Goal: Task Accomplishment & Management: Use online tool/utility

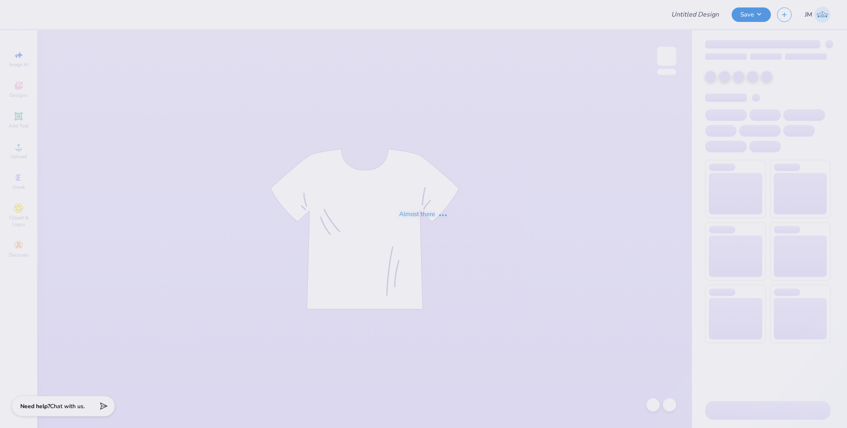
type input "Phi Kappa Theta Rush Shirts"
type input "36"
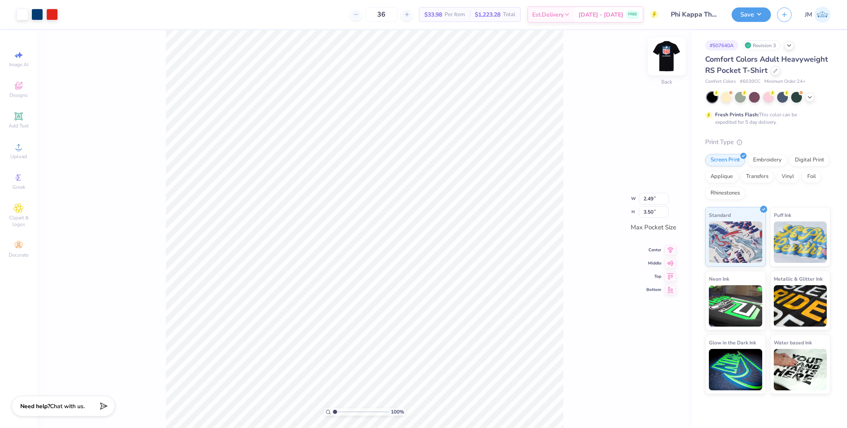
click at [667, 62] on img at bounding box center [666, 56] width 33 height 33
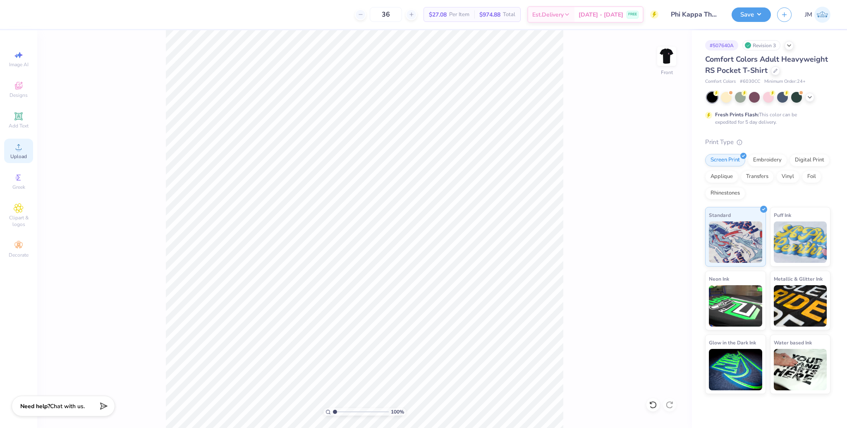
click at [20, 147] on icon at bounding box center [19, 147] width 10 height 10
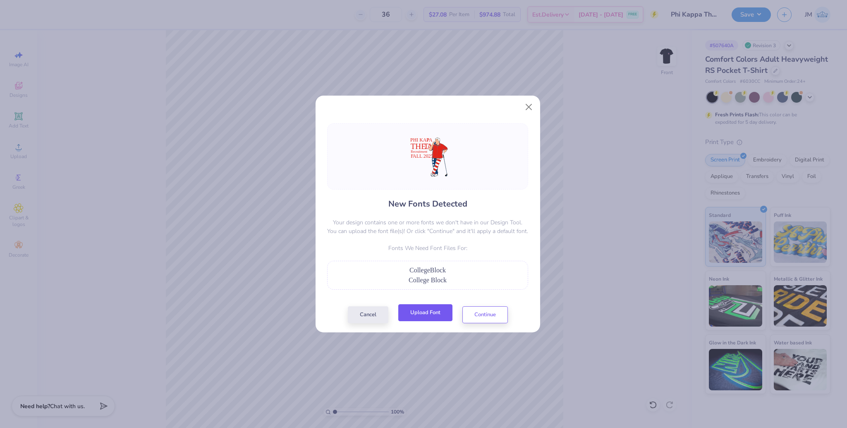
click at [434, 317] on button "Upload Font" at bounding box center [425, 312] width 54 height 17
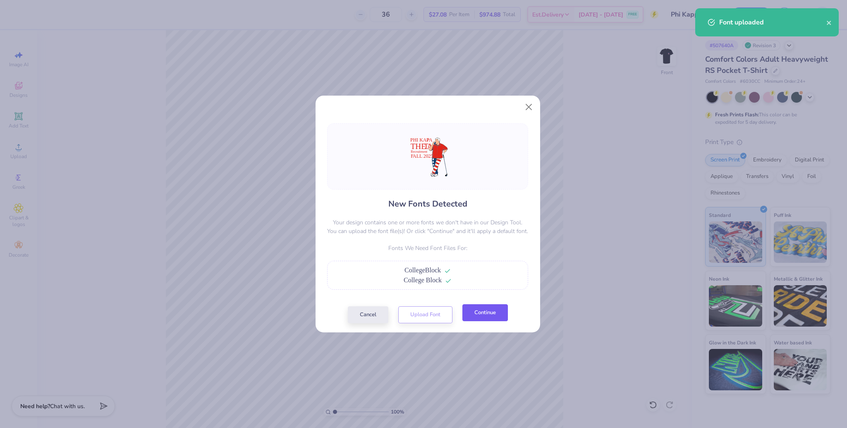
click at [487, 317] on button "Continue" at bounding box center [486, 312] width 46 height 17
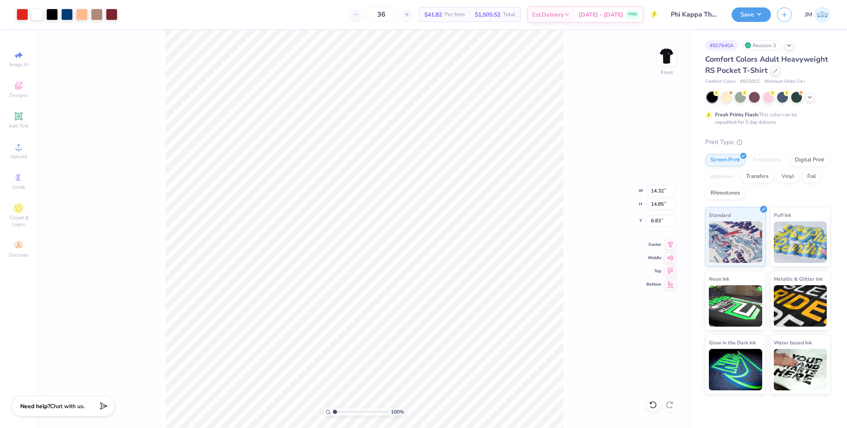
type input "10.93"
type input "11.33"
type input "5.92"
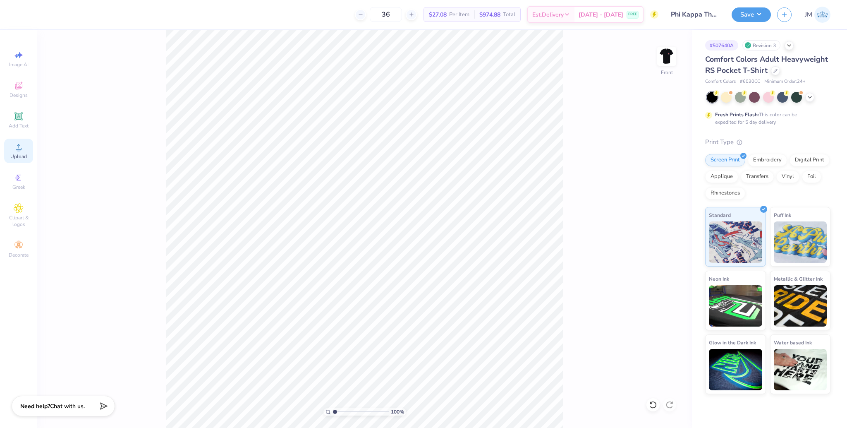
click at [23, 156] on span "Upload" at bounding box center [18, 156] width 17 height 7
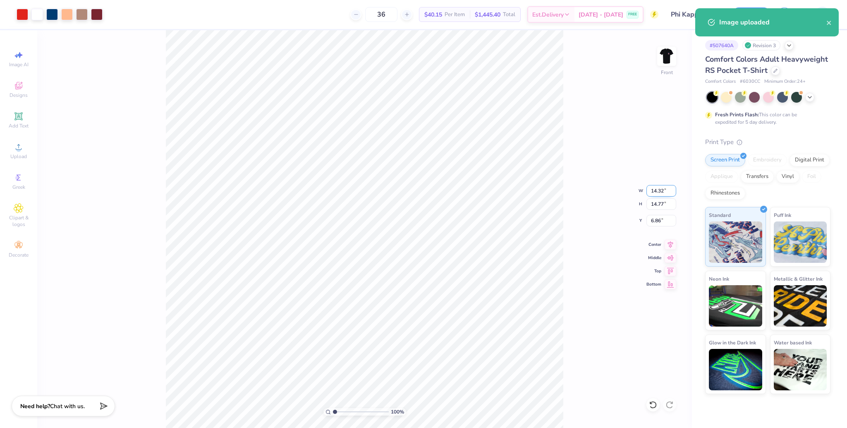
click at [661, 191] on input "14.32" at bounding box center [662, 191] width 30 height 12
click at [660, 191] on input "14.32" at bounding box center [662, 191] width 30 height 12
click at [658, 206] on input "14.77" at bounding box center [662, 204] width 30 height 12
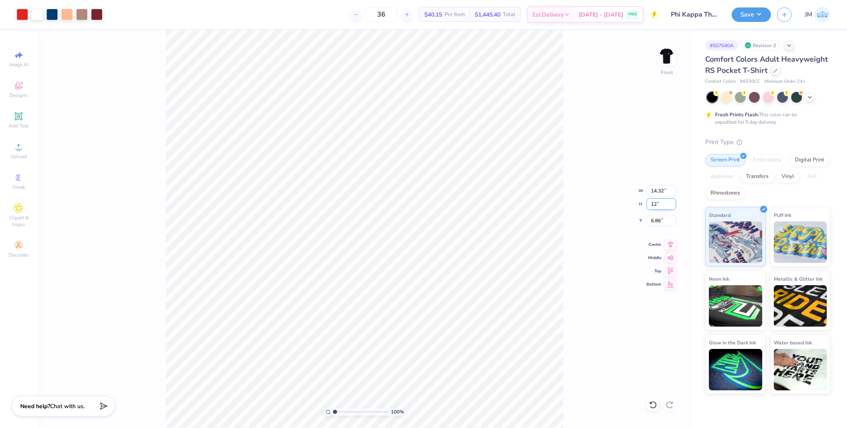
type input "12"
type input "11.63"
type input "12.00"
click at [655, 222] on input "8.25" at bounding box center [662, 221] width 30 height 12
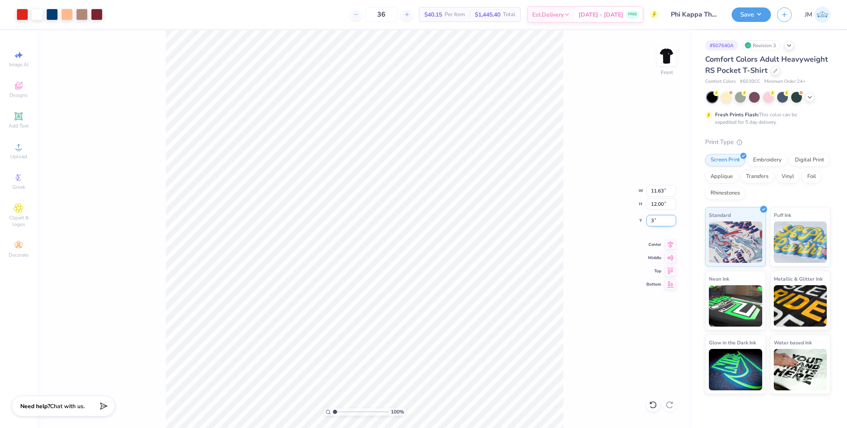
type input "3.00"
click at [658, 204] on input "12.00" at bounding box center [662, 204] width 30 height 12
click at [671, 245] on icon at bounding box center [671, 243] width 12 height 10
click at [670, 244] on icon at bounding box center [671, 243] width 12 height 10
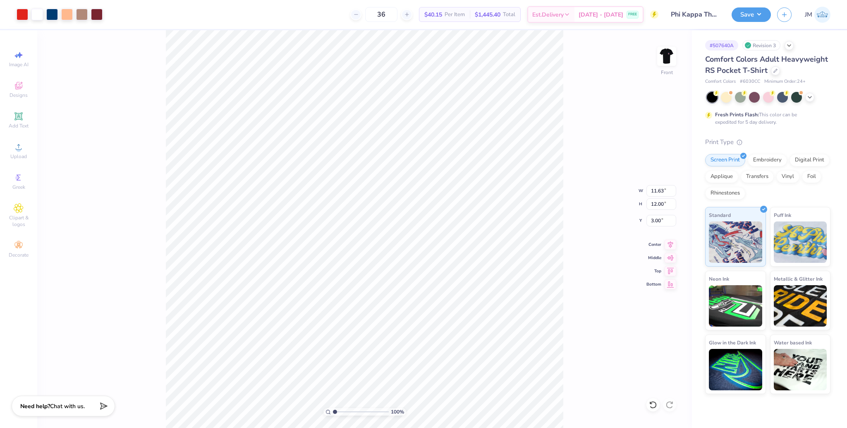
click at [577, 253] on div "100 % Front W 11.63 11.63 " H 12.00 12.00 " Y 3.00 3.00 " Center Middle Top Bot…" at bounding box center [364, 229] width 655 height 398
click at [681, 138] on div "100 % Front W 11.63 11.63 " H 12.00 12.00 " Y 3.00 3.00 " Center Middle Top Bot…" at bounding box center [364, 229] width 655 height 398
drag, startPoint x: 339, startPoint y: 410, endPoint x: 348, endPoint y: 408, distance: 9.4
click at [348, 410] on input "range" at bounding box center [361, 411] width 56 height 7
drag, startPoint x: 341, startPoint y: 410, endPoint x: 317, endPoint y: 408, distance: 23.8
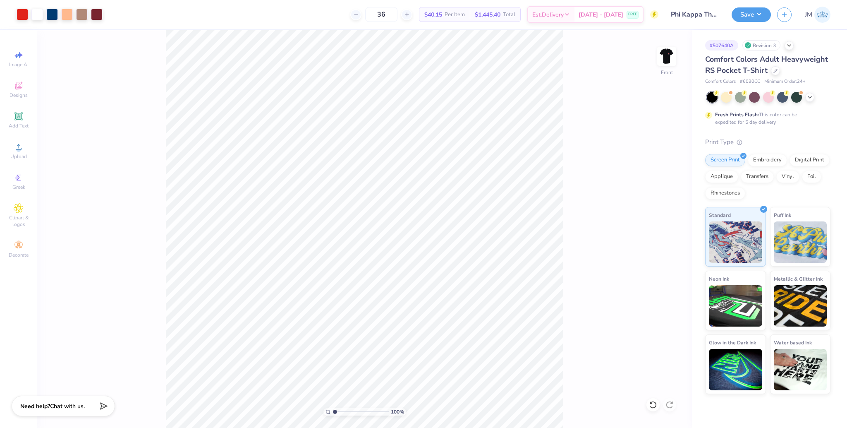
type input "1"
click at [333, 408] on input "range" at bounding box center [361, 411] width 56 height 7
click at [15, 153] on span "Upload" at bounding box center [18, 156] width 17 height 7
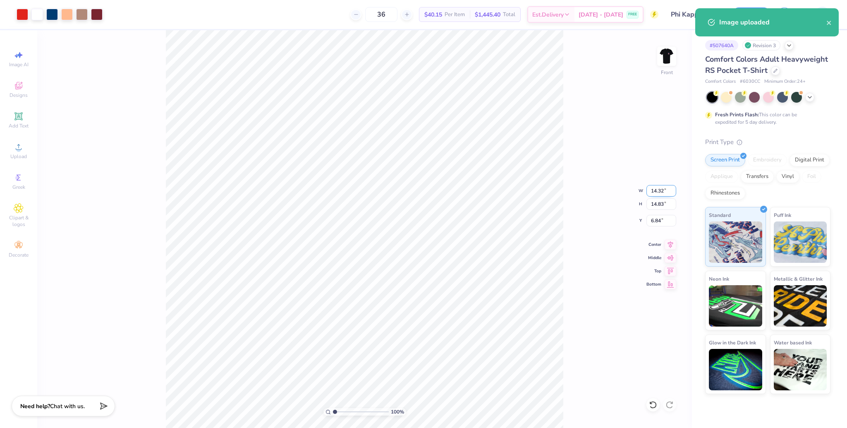
click at [653, 189] on input "14.32" at bounding box center [662, 191] width 30 height 12
click at [662, 204] on input "14.83" at bounding box center [662, 204] width 30 height 12
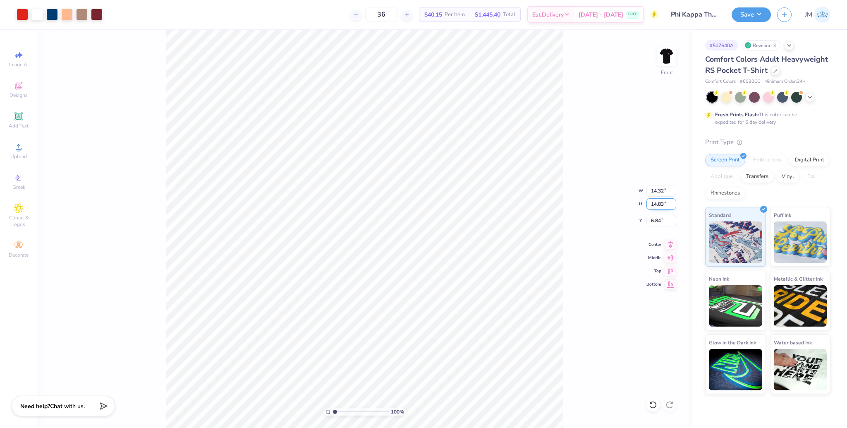
click at [659, 204] on input "14.83" at bounding box center [662, 204] width 30 height 12
type input "11.25"
type input "10.87"
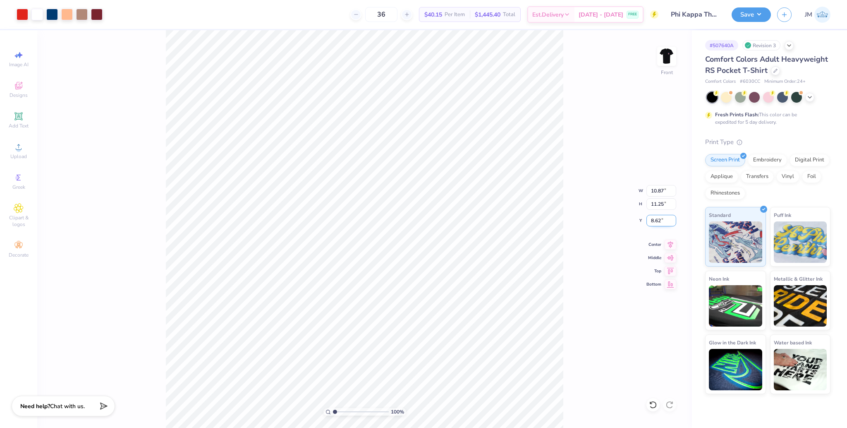
click at [655, 221] on input "8.62" at bounding box center [662, 221] width 30 height 12
type input "3.00"
click at [161, 39] on div "100 % Front" at bounding box center [364, 229] width 655 height 398
click at [670, 247] on icon at bounding box center [671, 243] width 12 height 10
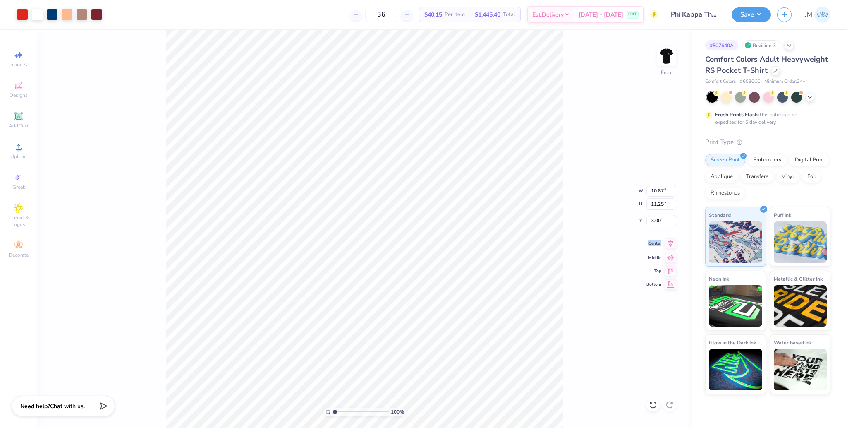
click at [670, 247] on icon at bounding box center [671, 243] width 12 height 10
click at [342, 412] on div "100 %" at bounding box center [365, 411] width 83 height 7
drag, startPoint x: 335, startPoint y: 412, endPoint x: 346, endPoint y: 408, distance: 11.9
click at [346, 409] on input "range" at bounding box center [361, 411] width 56 height 7
drag, startPoint x: 345, startPoint y: 412, endPoint x: 330, endPoint y: 409, distance: 15.5
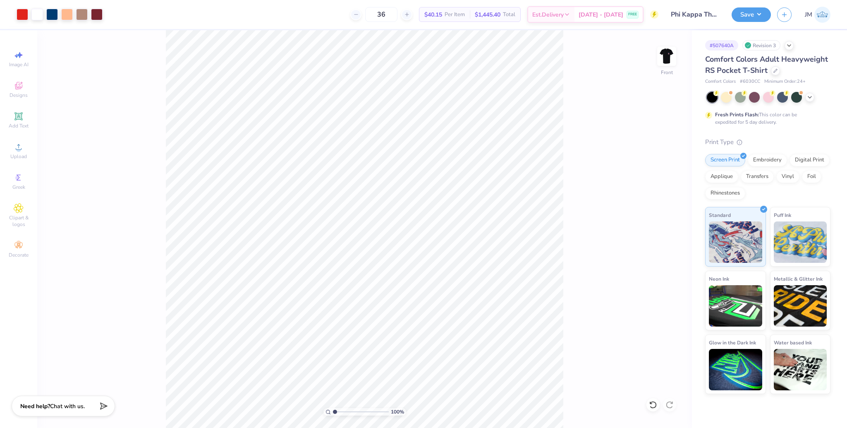
type input "1"
click at [333, 409] on input "range" at bounding box center [361, 411] width 56 height 7
click at [773, 10] on div "Save JM" at bounding box center [789, 14] width 115 height 29
click at [760, 14] on button "Save" at bounding box center [751, 13] width 39 height 14
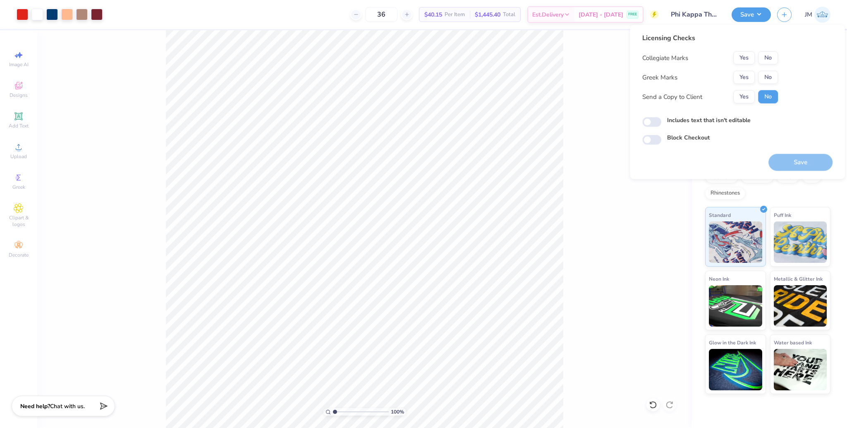
click at [766, 65] on div "Collegiate Marks Yes No Greek Marks Yes No Send a Copy to Client Yes No" at bounding box center [711, 77] width 136 height 52
click at [763, 59] on button "No" at bounding box center [768, 57] width 20 height 13
click at [730, 76] on div "Greek Marks Yes No" at bounding box center [711, 77] width 136 height 13
click at [739, 78] on button "Yes" at bounding box center [745, 77] width 22 height 13
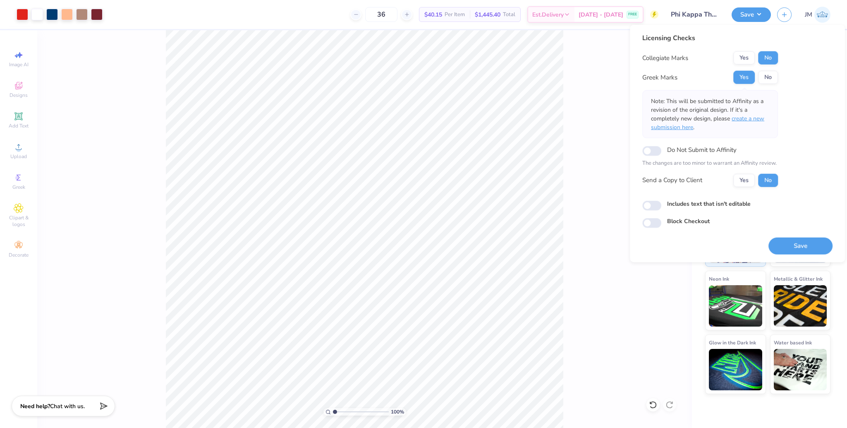
click at [756, 116] on span "create a new submission here" at bounding box center [707, 123] width 113 height 17
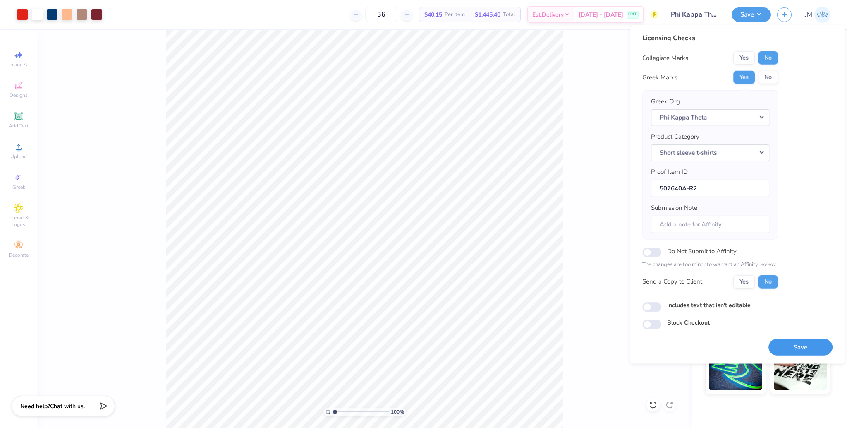
click at [804, 344] on button "Save" at bounding box center [801, 346] width 64 height 17
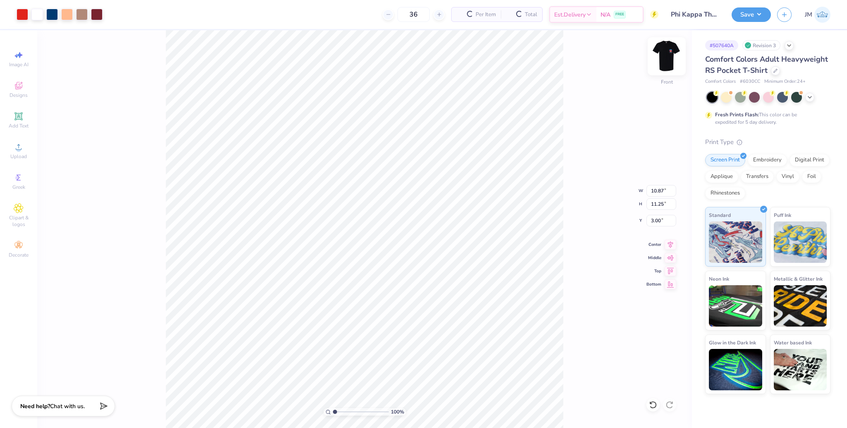
click at [669, 57] on img at bounding box center [666, 56] width 33 height 33
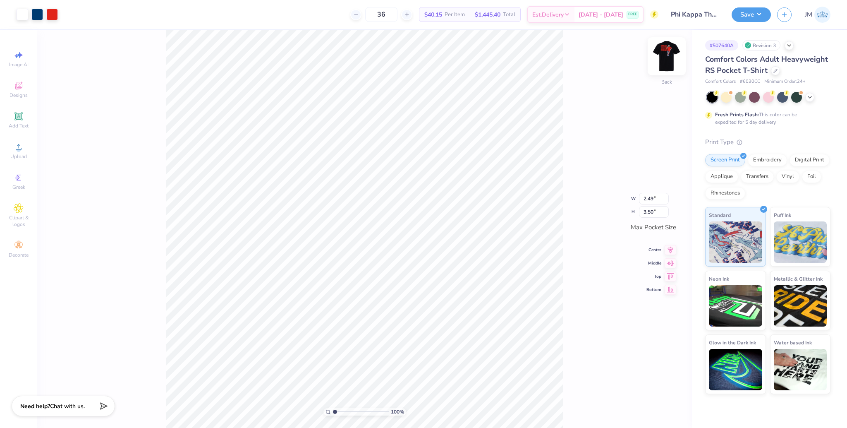
click at [664, 62] on img at bounding box center [666, 56] width 33 height 33
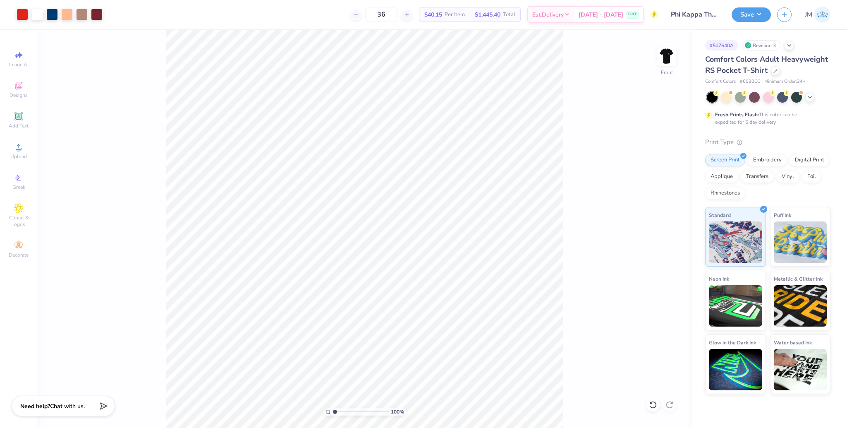
click at [200, 26] on div "Art colors 36 $40.15 Per Item $1,445.40 Total Est. Delivery [DATE] - [DATE] FRE…" at bounding box center [423, 214] width 847 height 428
click at [672, 245] on icon at bounding box center [671, 243] width 12 height 10
